Goal: Task Accomplishment & Management: Manage account settings

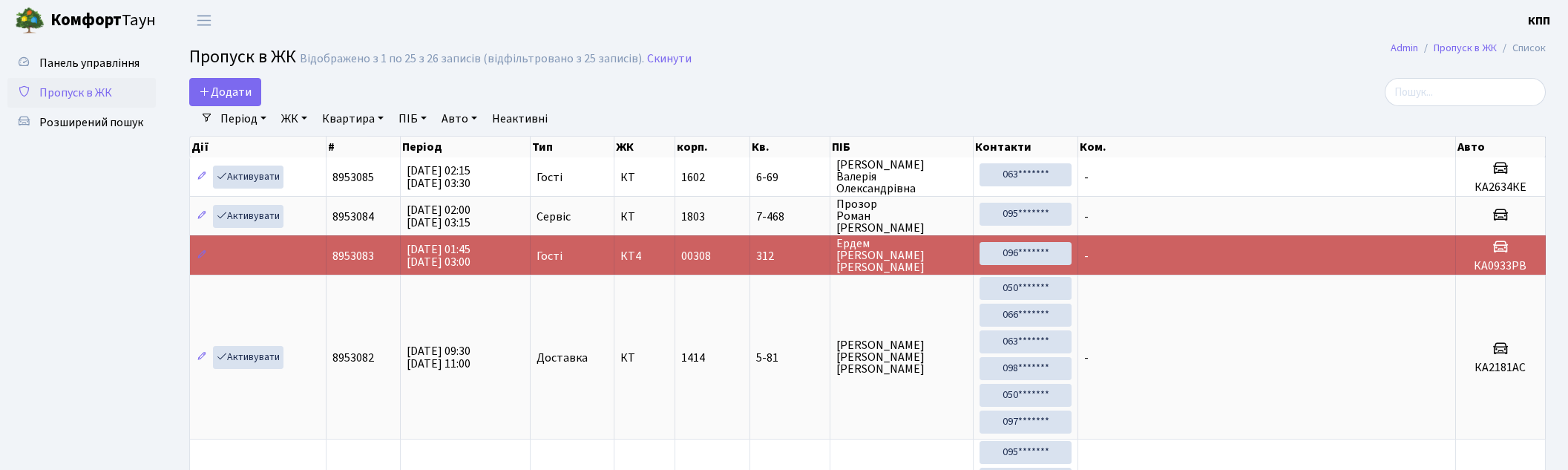
select select "25"
click at [1457, 89] on input "search" at bounding box center [1465, 92] width 161 height 28
click at [76, 94] on span "Пропуск в ЖК" at bounding box center [76, 93] width 73 height 16
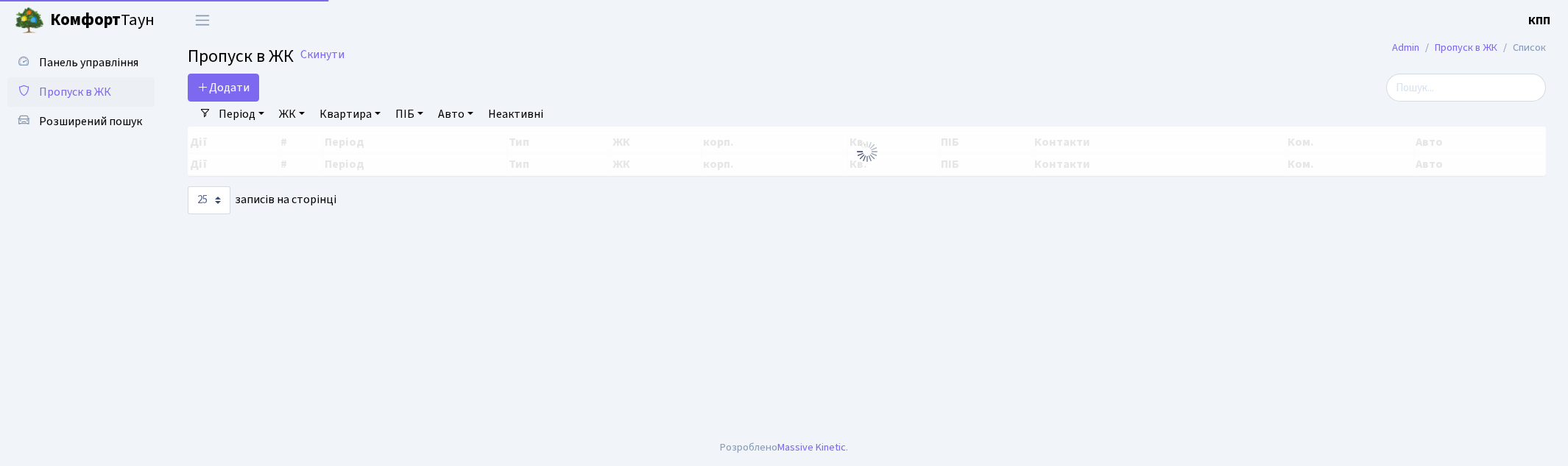
select select "25"
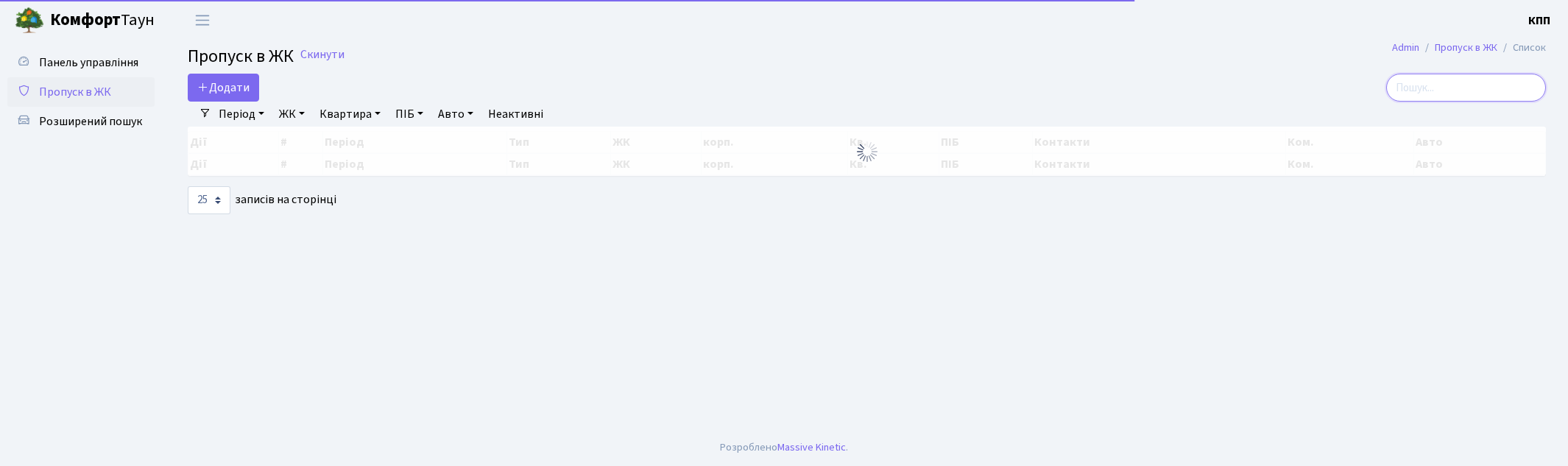
click at [1430, 89] on input "search" at bounding box center [1465, 87] width 160 height 28
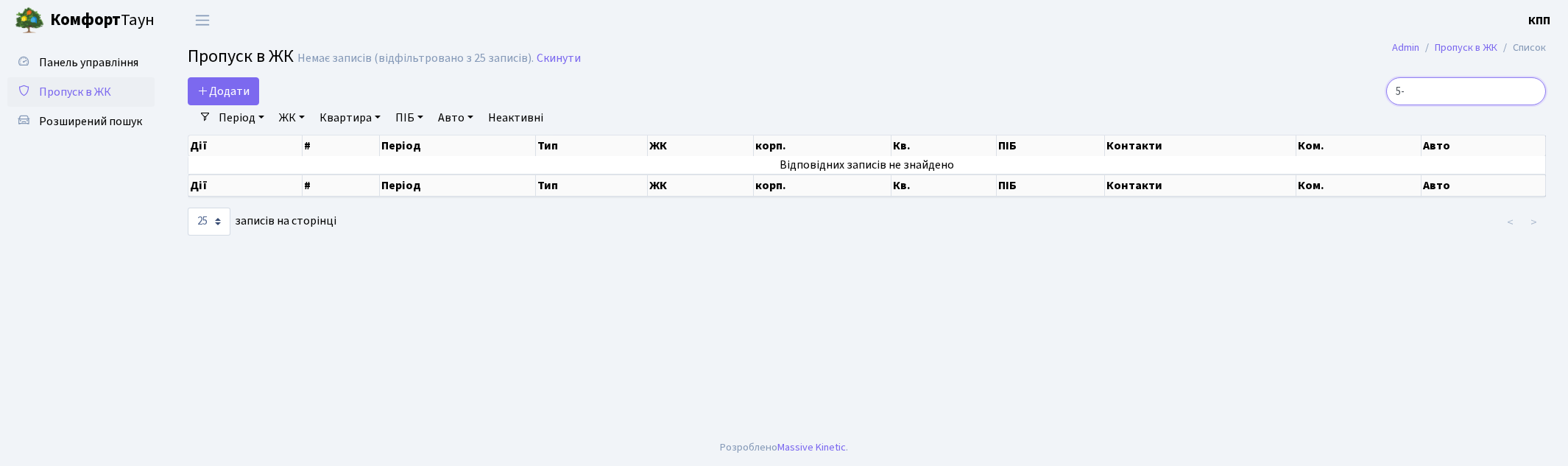
type input "5"
